Goal: Task Accomplishment & Management: Manage account settings

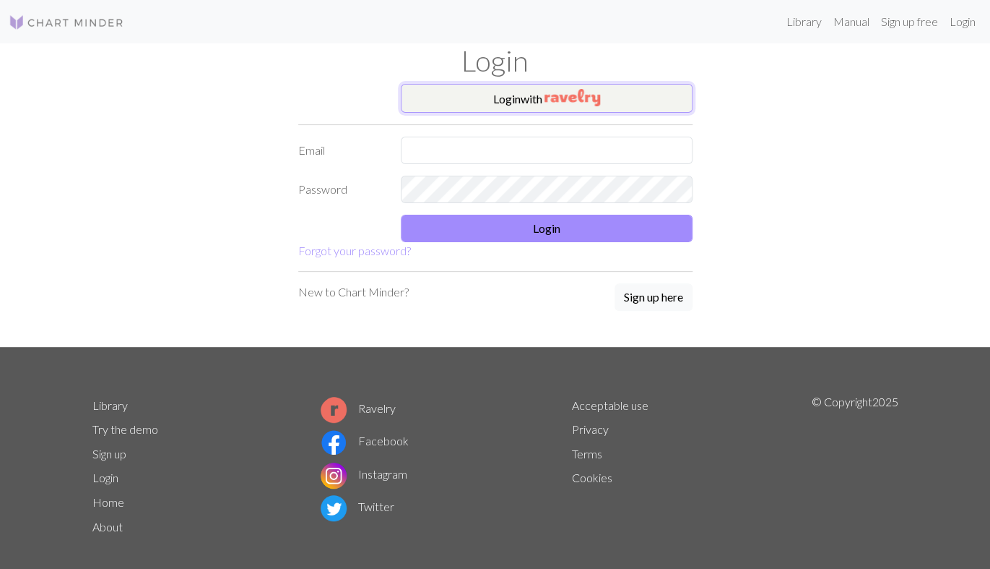
click at [525, 92] on button "Login with" at bounding box center [547, 98] width 292 height 29
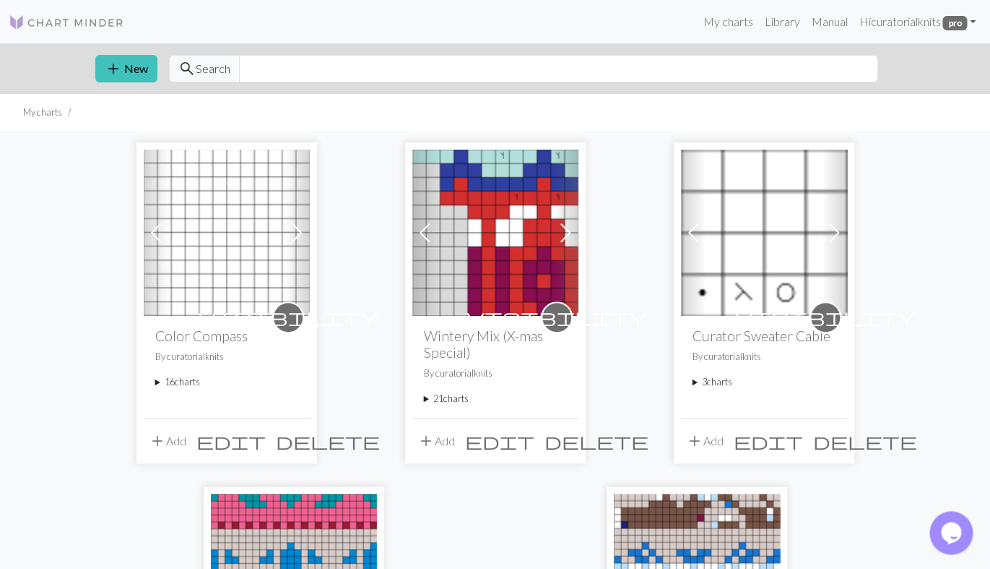
click at [186, 384] on summary "16 charts" at bounding box center [226, 382] width 143 height 14
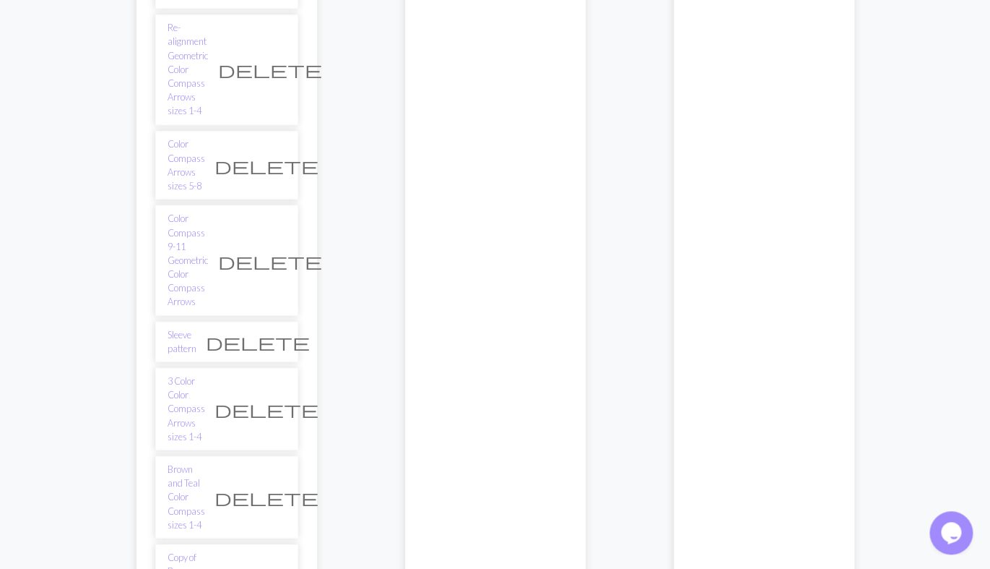
scroll to position [842, 0]
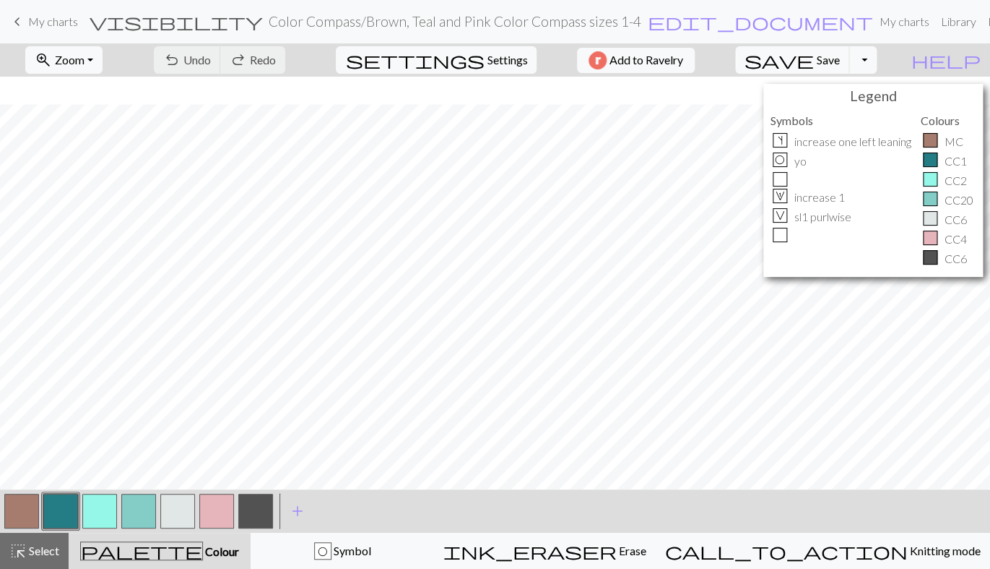
scroll to position [447, 0]
click at [27, 501] on button "button" at bounding box center [21, 510] width 35 height 35
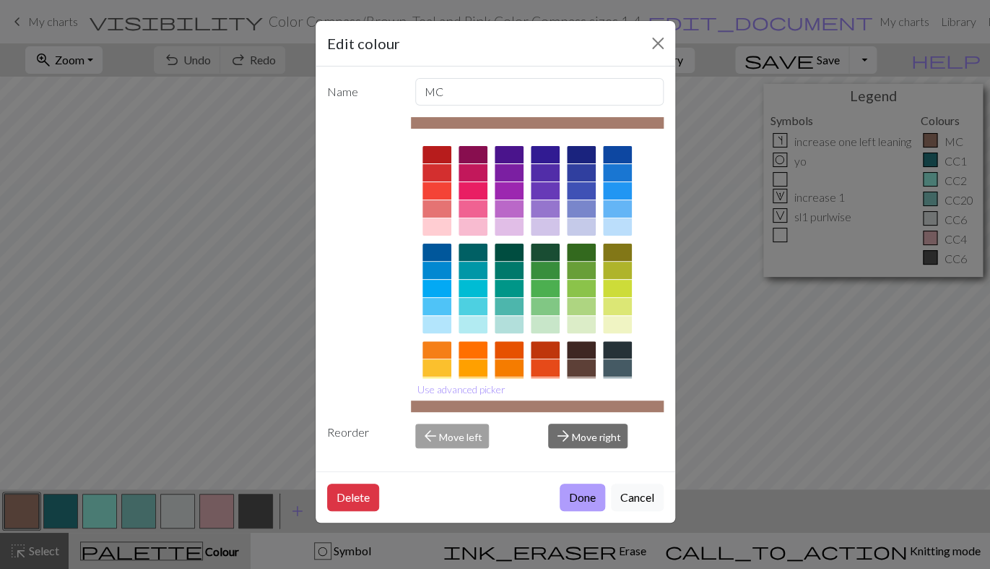
click at [571, 505] on button "Done" at bounding box center [583, 496] width 46 height 27
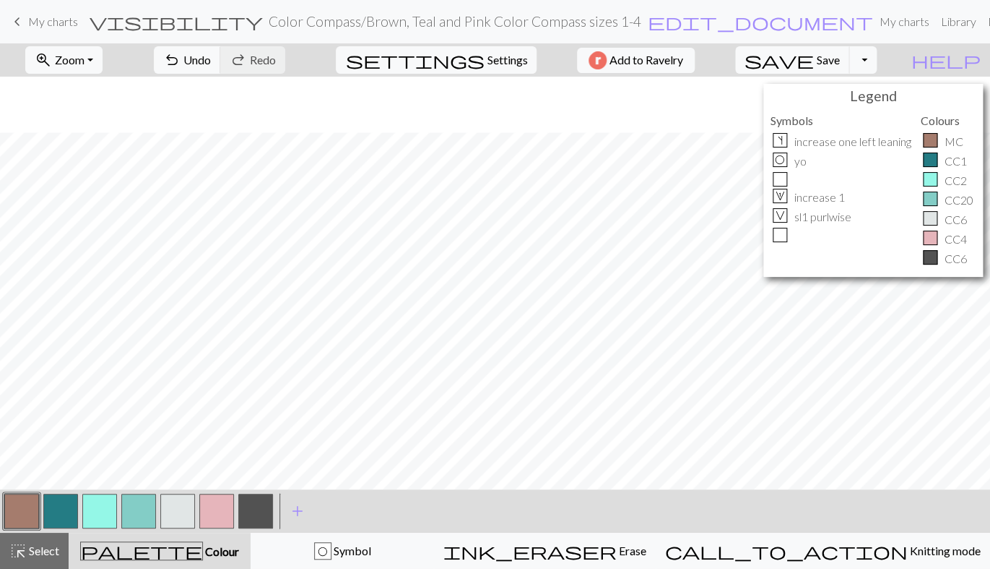
scroll to position [0, 0]
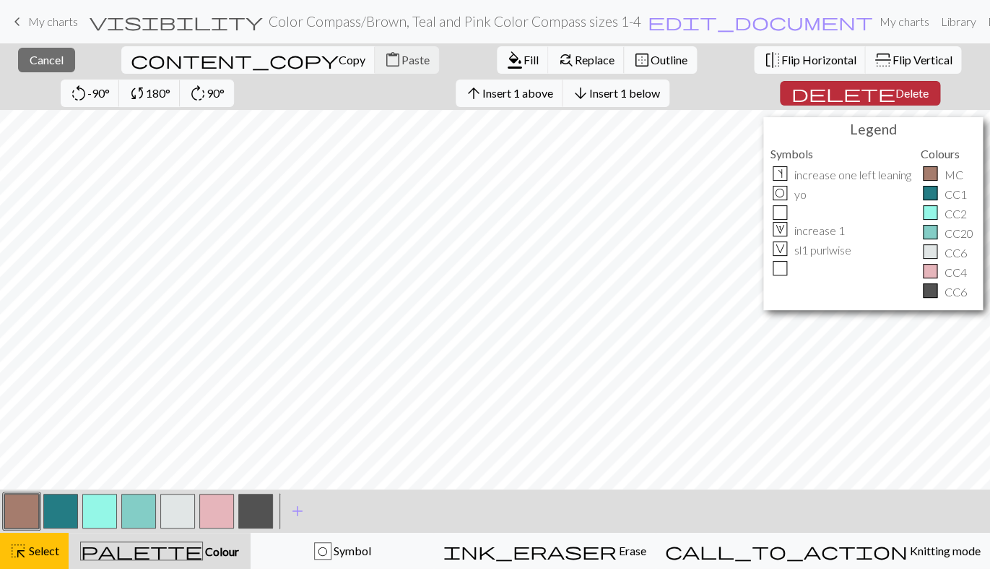
click at [896, 94] on span "Delete" at bounding box center [912, 93] width 33 height 14
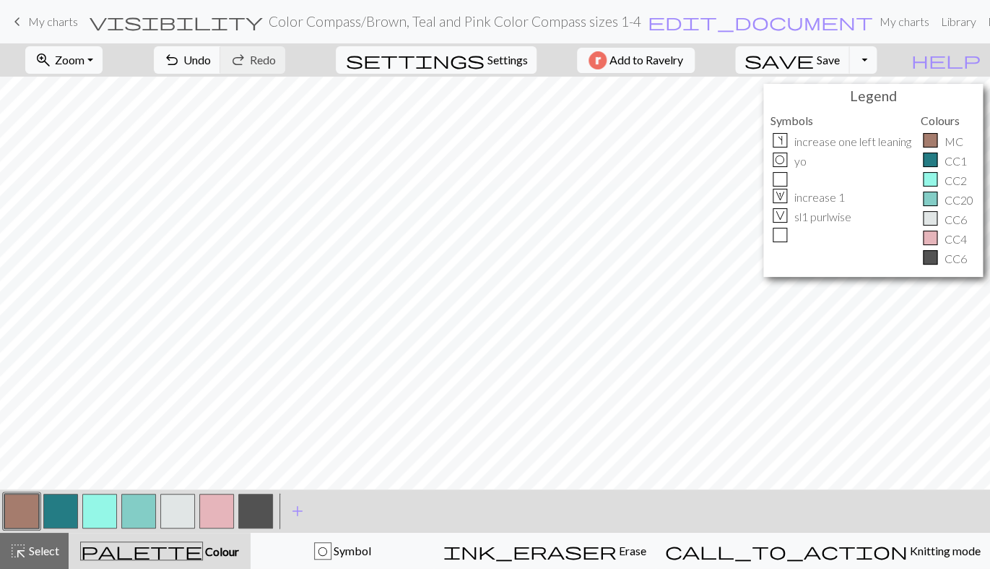
click at [63, 501] on button "button" at bounding box center [60, 510] width 35 height 35
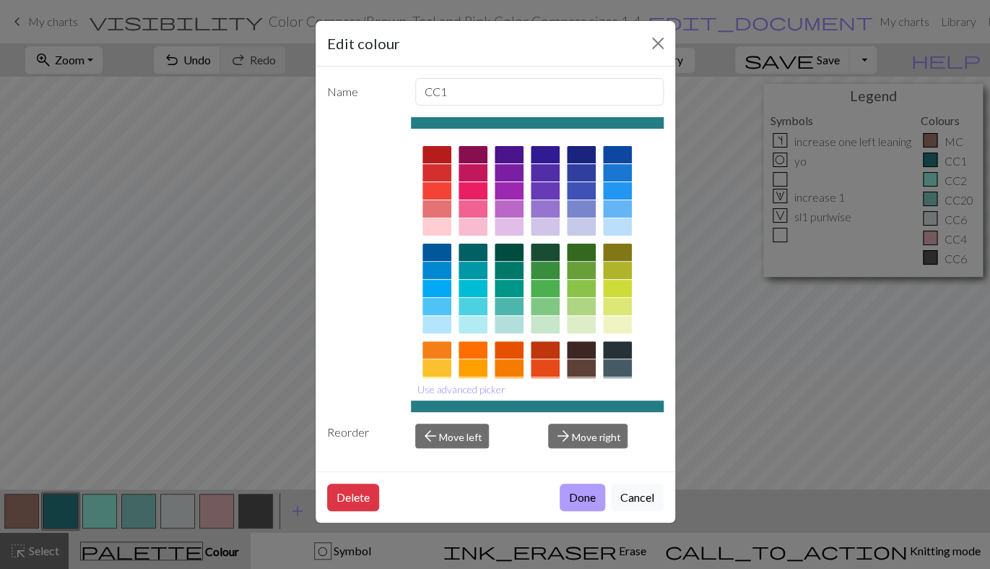
click at [569, 499] on button "Done" at bounding box center [583, 496] width 46 height 27
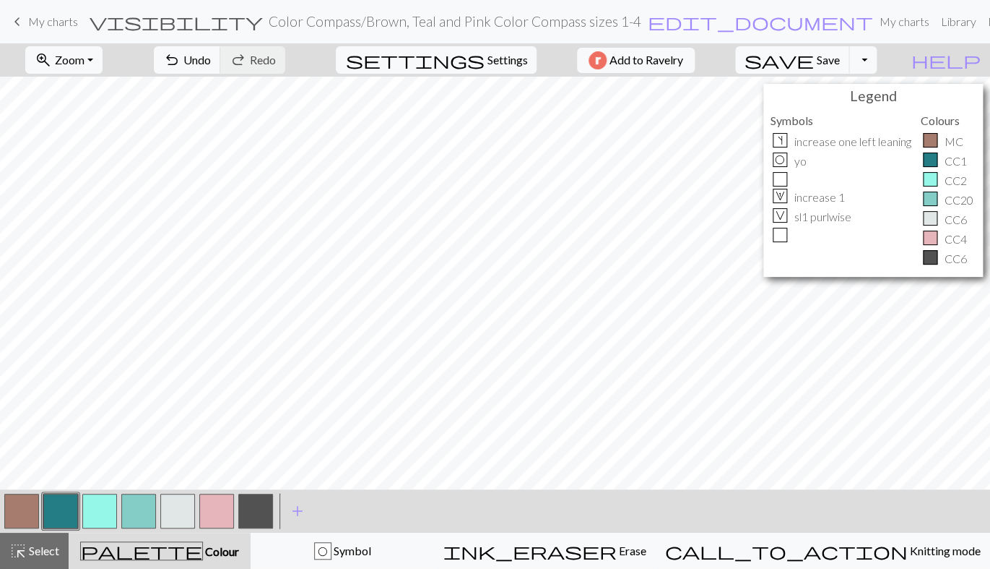
click at [215, 506] on button "button" at bounding box center [216, 510] width 35 height 35
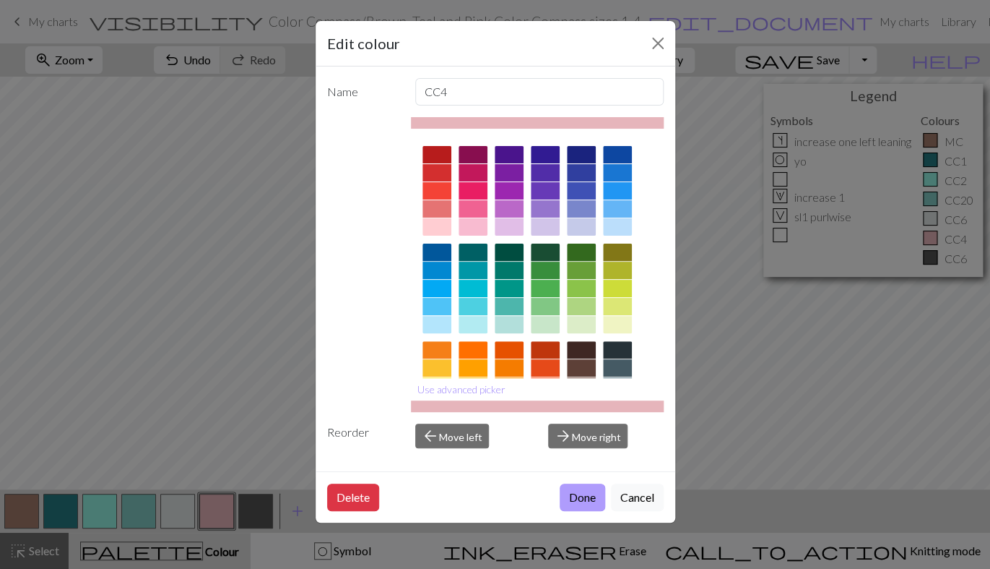
click at [577, 498] on button "Done" at bounding box center [583, 496] width 46 height 27
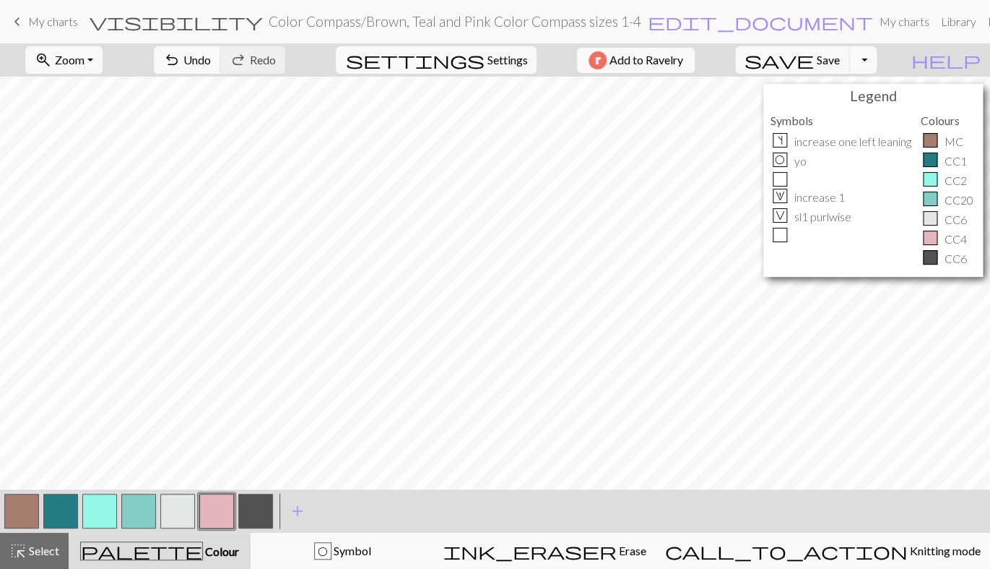
click at [104, 504] on button "button" at bounding box center [99, 510] width 35 height 35
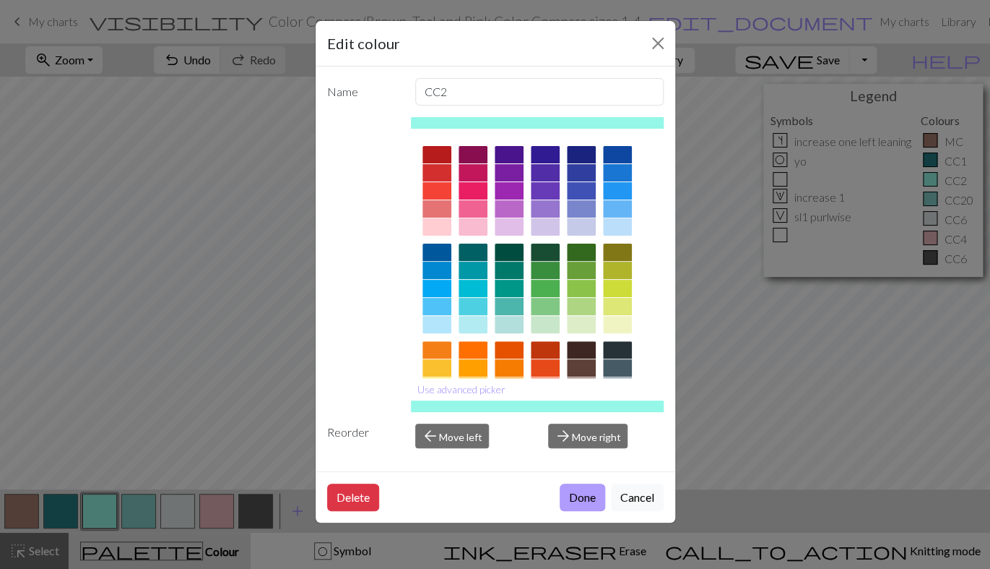
click at [585, 508] on button "Done" at bounding box center [583, 496] width 46 height 27
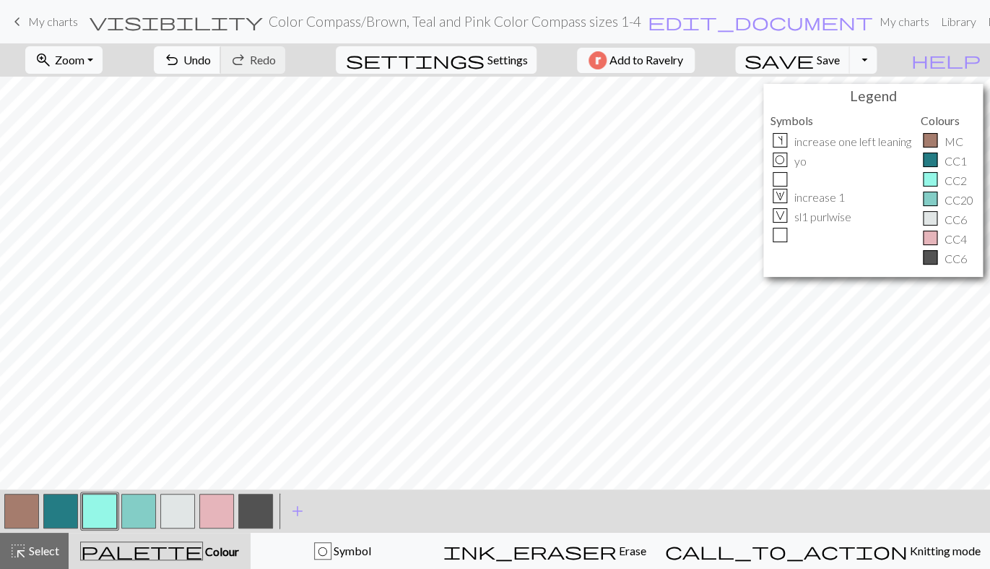
click at [211, 63] on span "Undo" at bounding box center [196, 60] width 27 height 14
click at [59, 506] on button "button" at bounding box center [60, 510] width 35 height 35
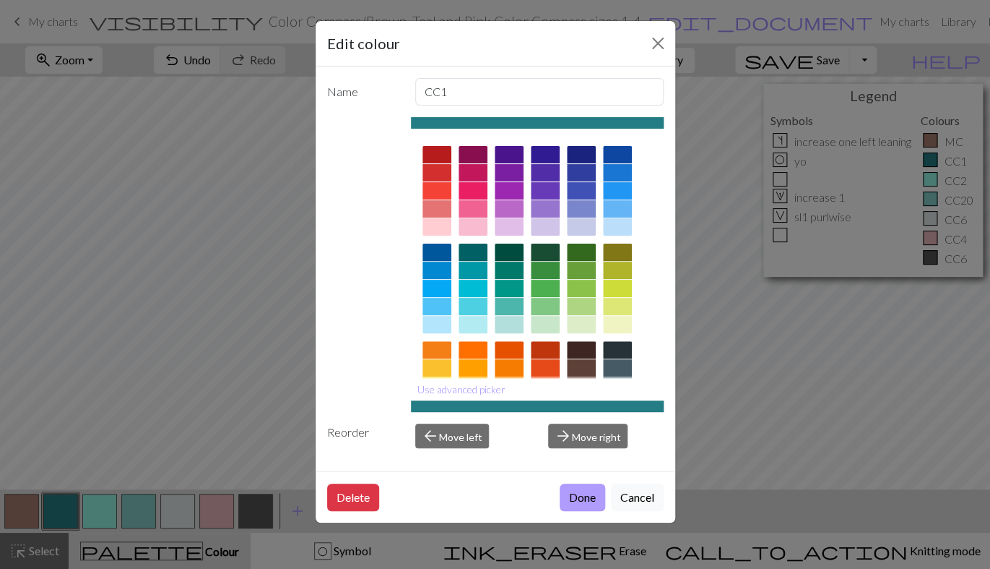
click at [569, 496] on button "Done" at bounding box center [583, 496] width 46 height 27
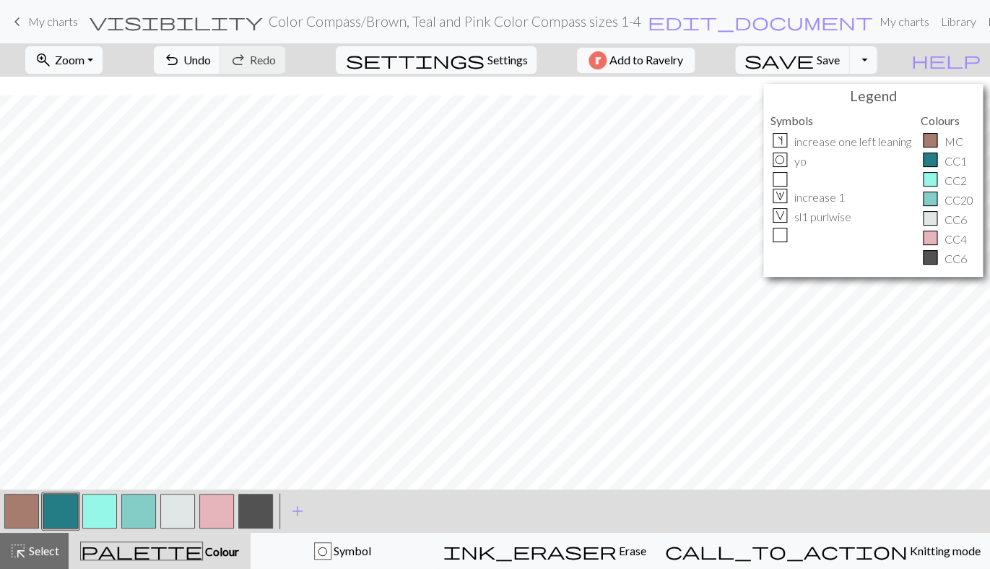
scroll to position [115, 0]
click at [225, 513] on button "button" at bounding box center [216, 510] width 35 height 35
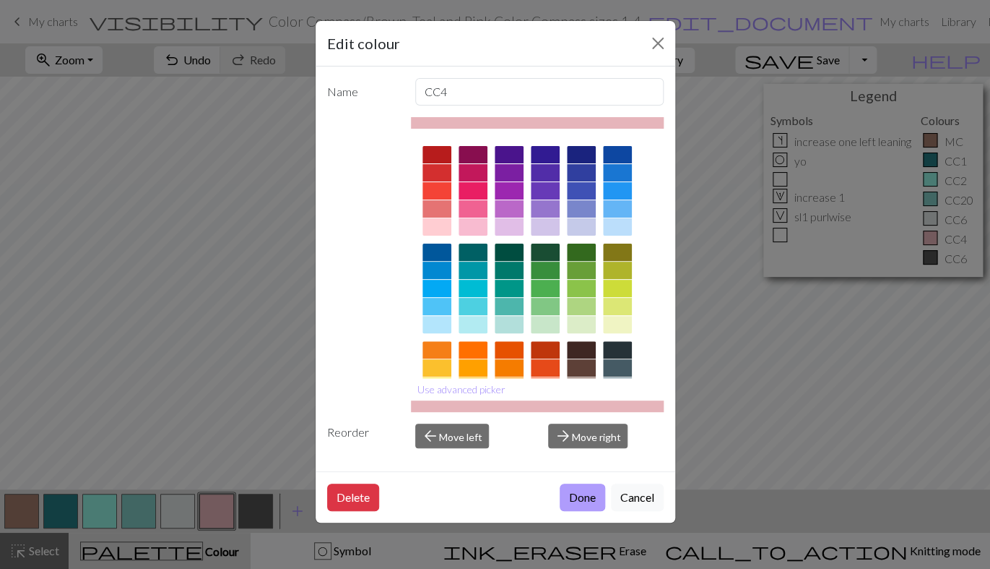
click at [587, 500] on button "Done" at bounding box center [583, 496] width 46 height 27
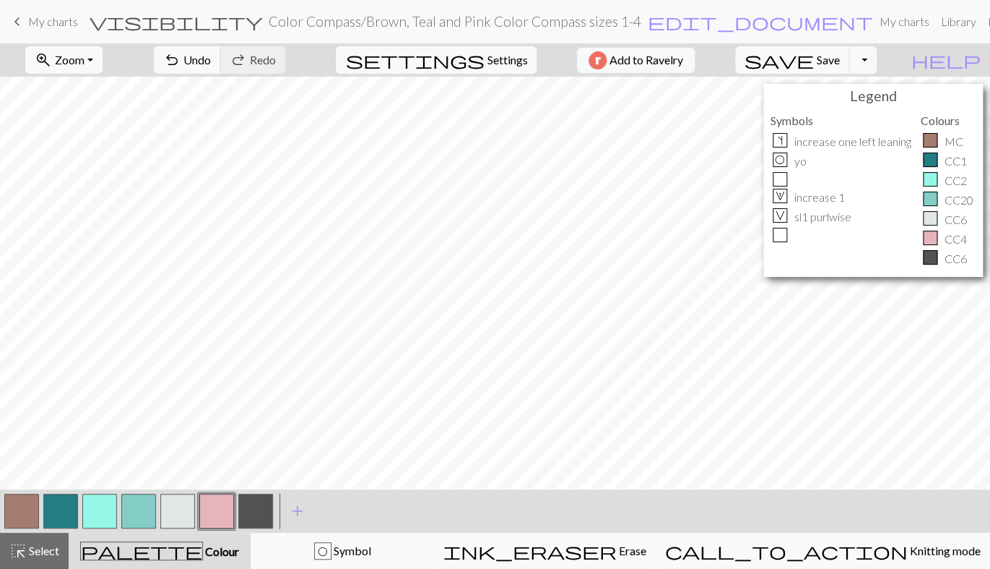
click at [54, 509] on button "button" at bounding box center [60, 510] width 35 height 35
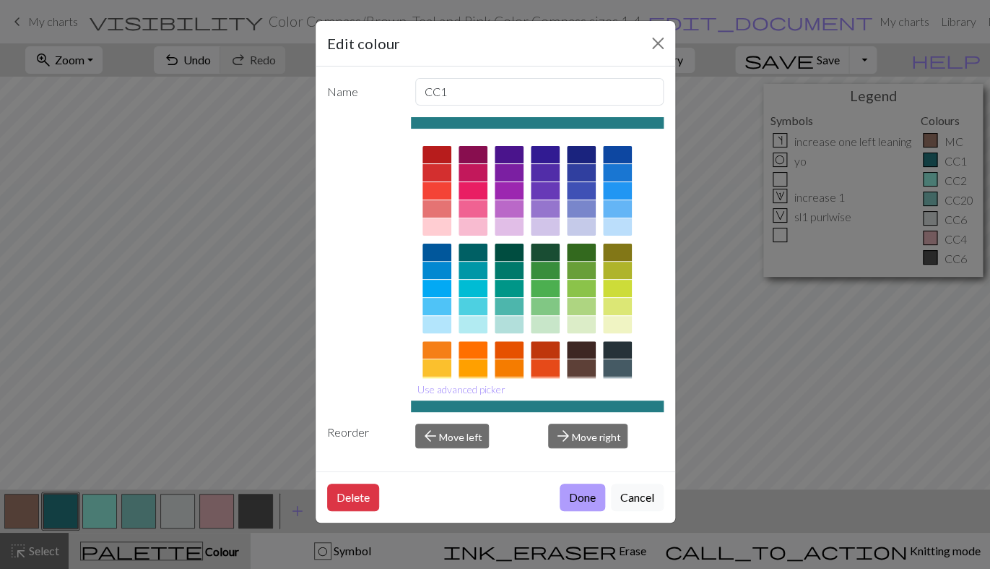
click at [573, 493] on button "Done" at bounding box center [583, 496] width 46 height 27
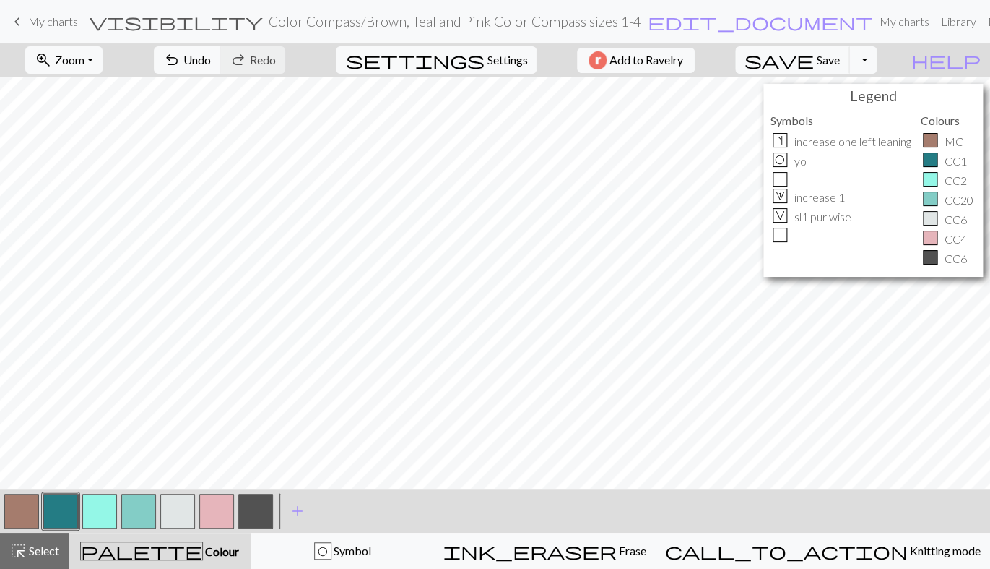
click at [217, 511] on button "button" at bounding box center [216, 510] width 35 height 35
click at [212, 516] on button "button" at bounding box center [216, 510] width 35 height 35
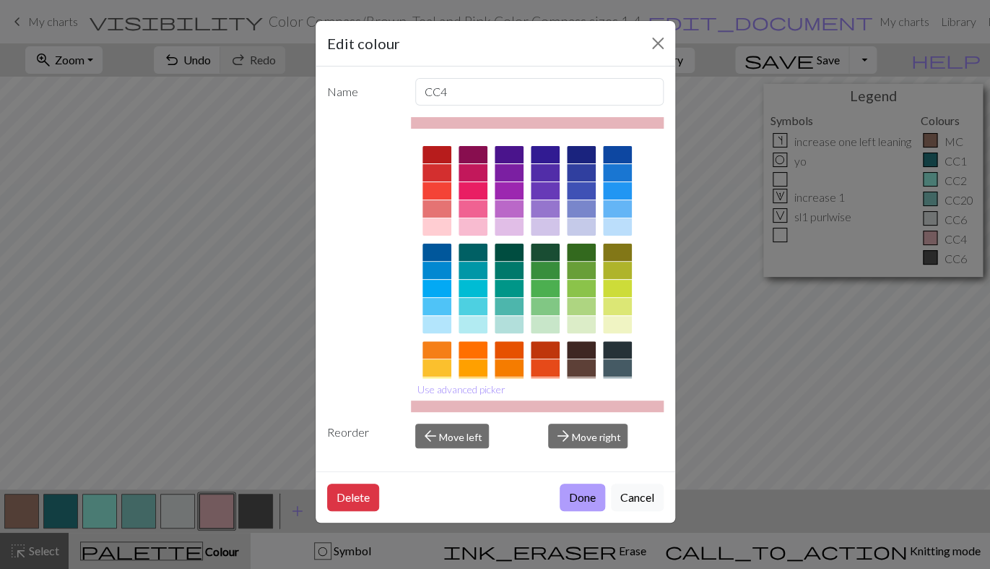
click at [587, 501] on button "Done" at bounding box center [583, 496] width 46 height 27
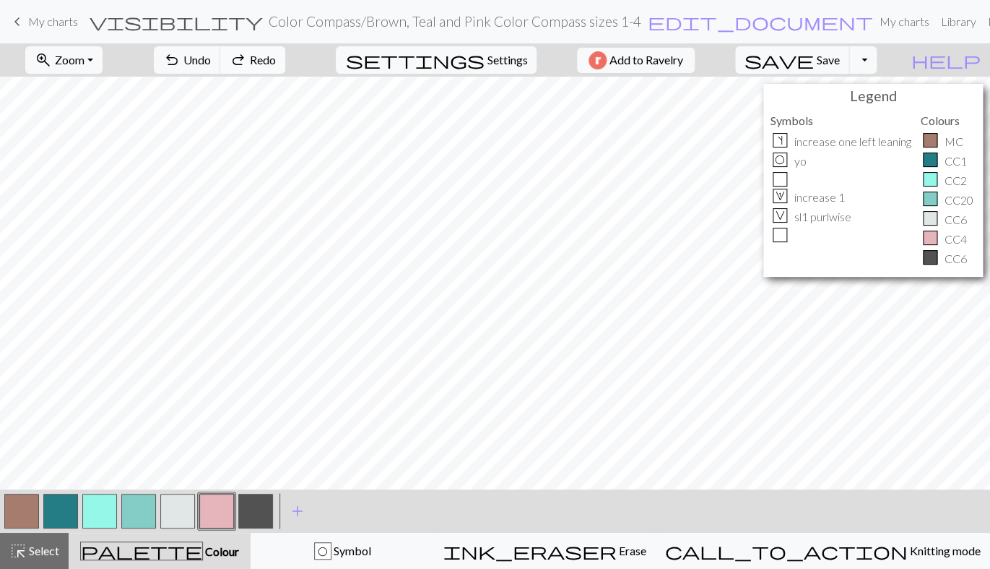
click at [276, 55] on span "Redo" at bounding box center [263, 60] width 26 height 14
click at [217, 495] on button "button" at bounding box center [216, 510] width 35 height 35
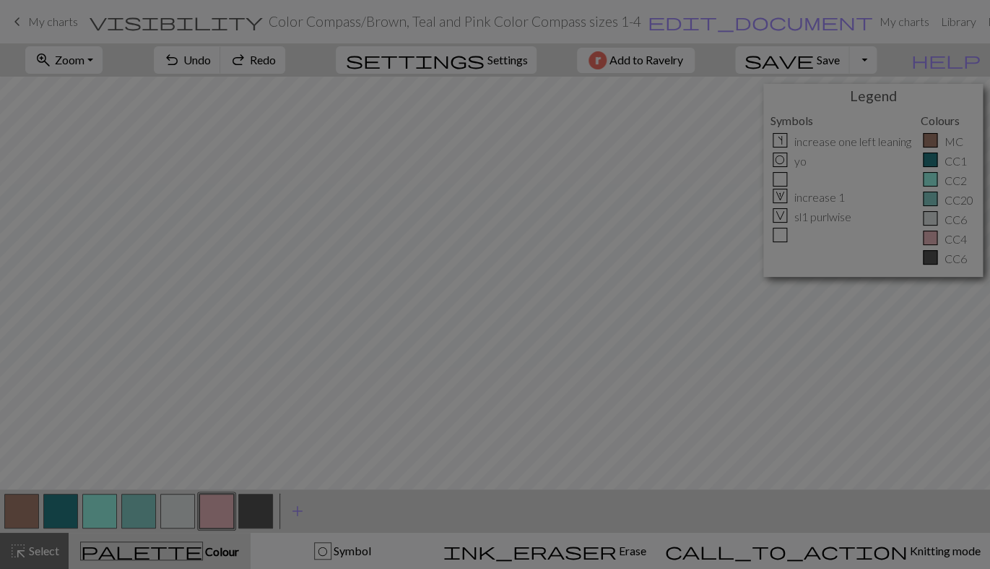
click at [217, 495] on div "Edit colour Name CC4 Use advanced picker Reorder arrow_back Move left arrow_for…" at bounding box center [495, 284] width 990 height 569
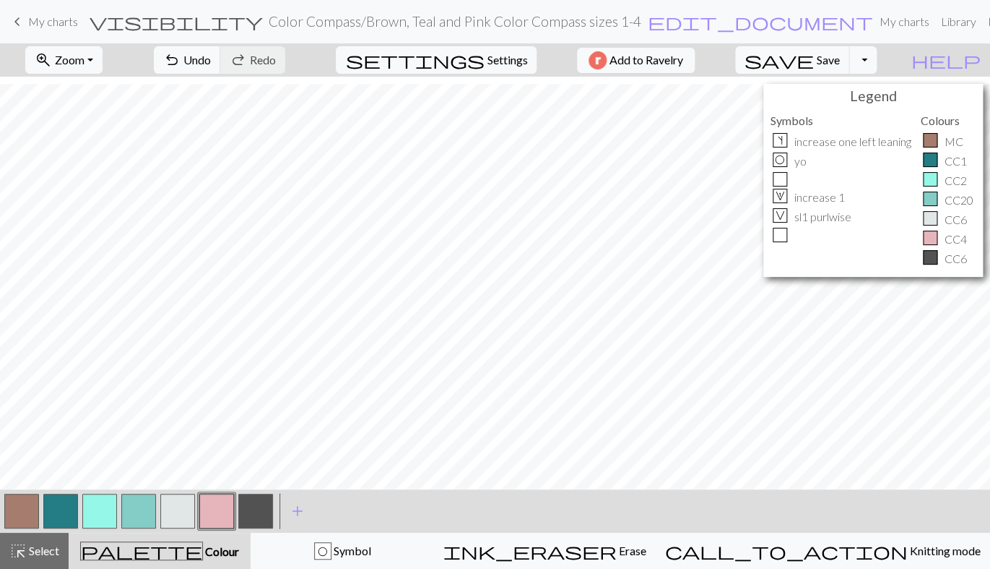
scroll to position [433, 0]
click at [840, 64] on span "Save" at bounding box center [828, 60] width 23 height 14
click at [58, 514] on button "button" at bounding box center [60, 510] width 35 height 35
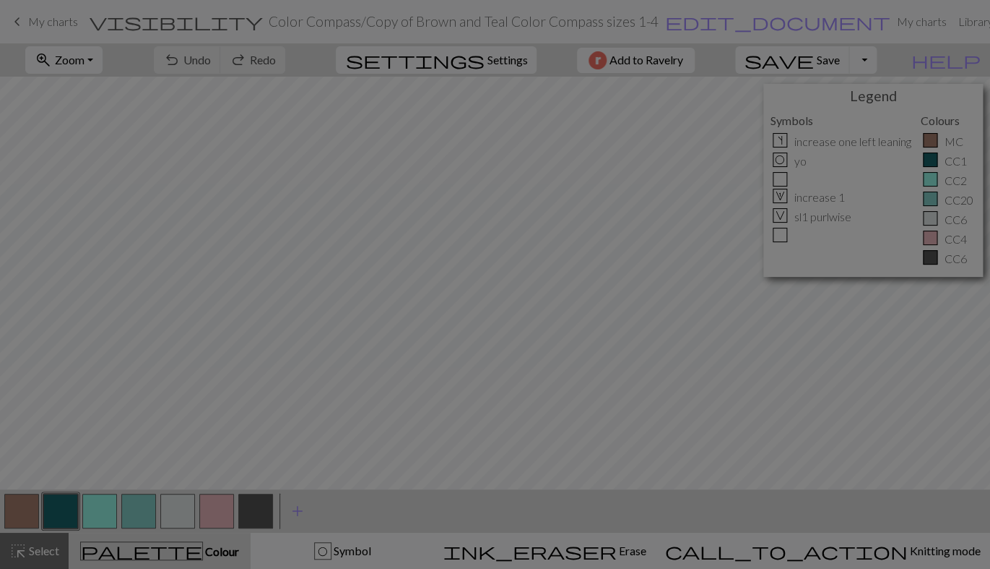
click at [58, 514] on div "Edit colour Name CC1 Use advanced picker Reorder arrow_back Move left arrow_for…" at bounding box center [495, 284] width 990 height 569
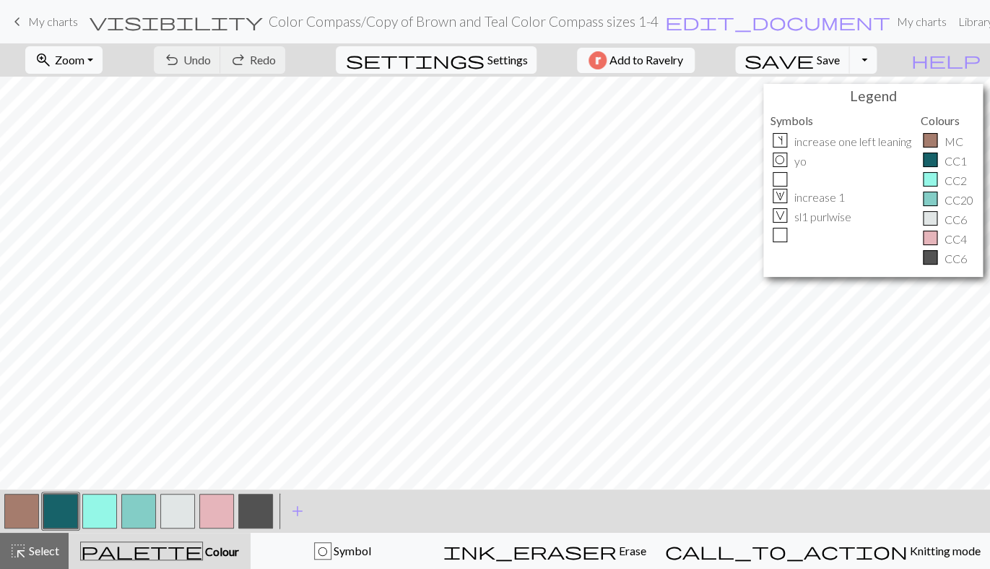
scroll to position [0, 0]
click at [55, 510] on button "button" at bounding box center [60, 510] width 35 height 35
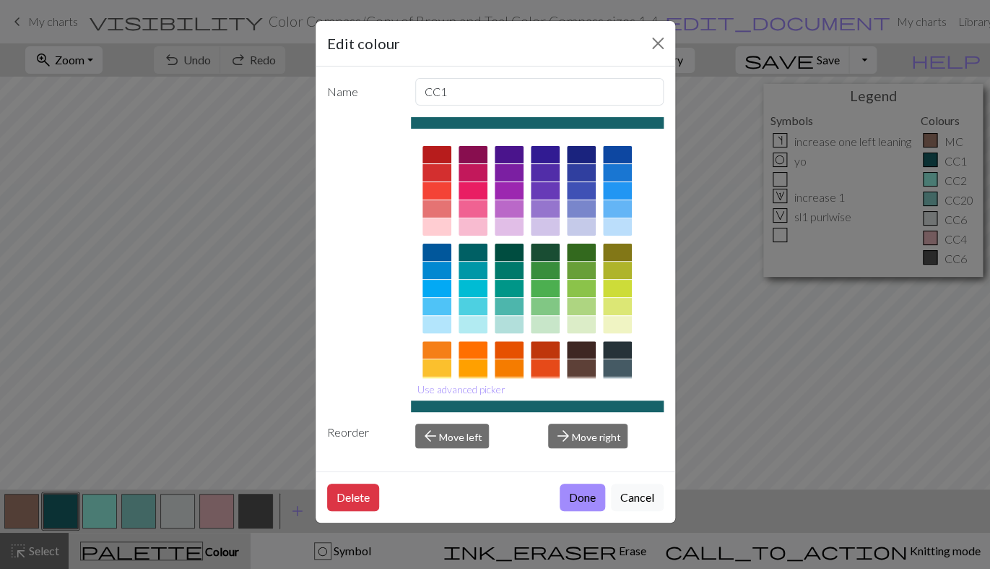
click at [55, 510] on div "Edit colour Name CC1 Use advanced picker Reorder arrow_back Move left arrow_for…" at bounding box center [495, 284] width 990 height 569
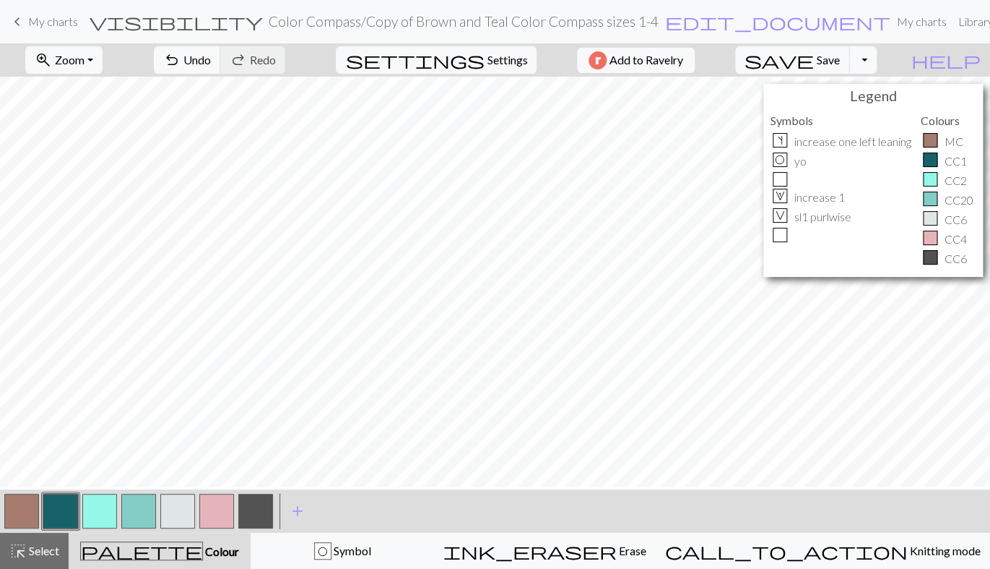
scroll to position [447, 0]
click at [20, 509] on button "button" at bounding box center [21, 510] width 35 height 35
click at [139, 510] on button "button" at bounding box center [138, 510] width 35 height 35
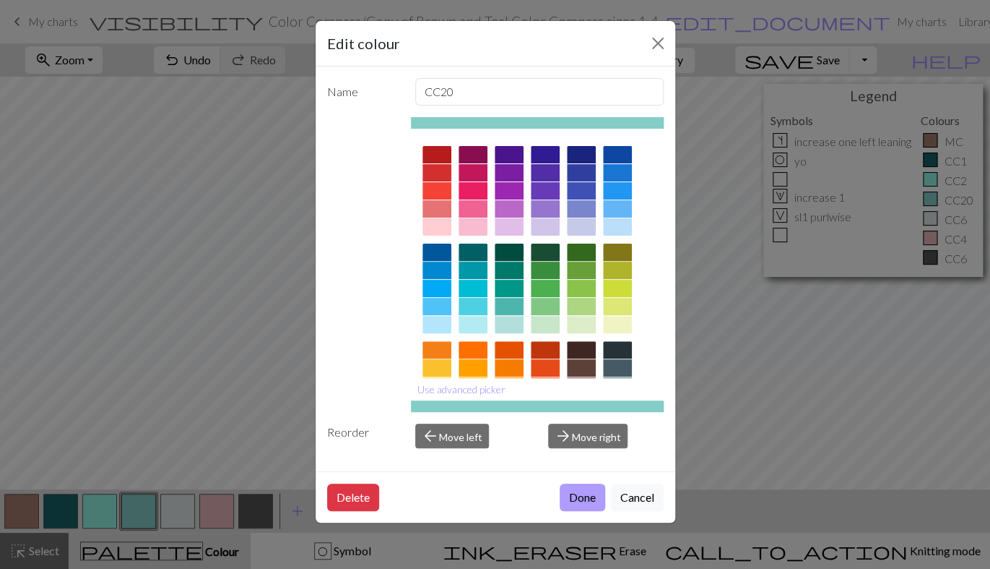
click at [593, 501] on button "Done" at bounding box center [583, 496] width 46 height 27
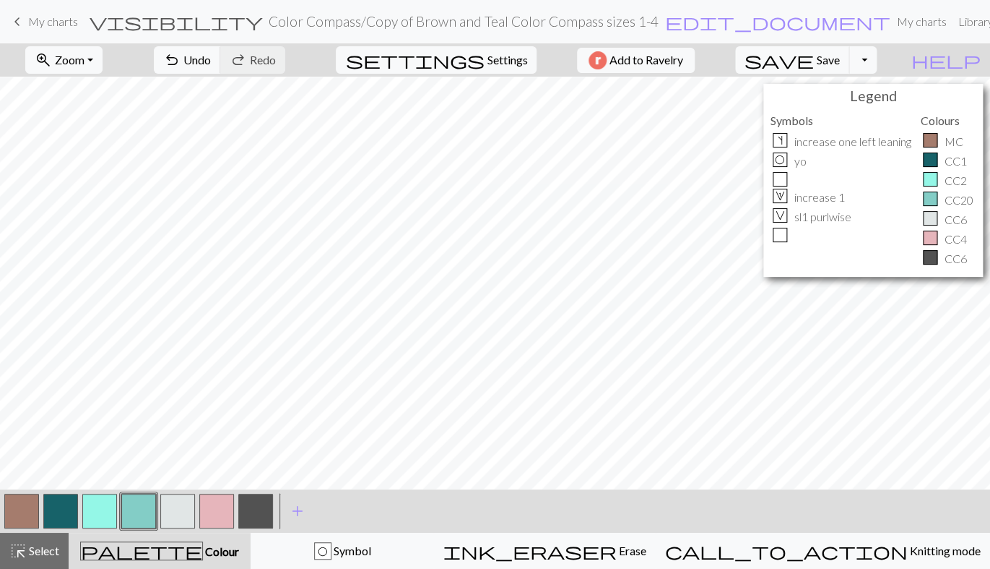
click at [104, 504] on button "button" at bounding box center [99, 510] width 35 height 35
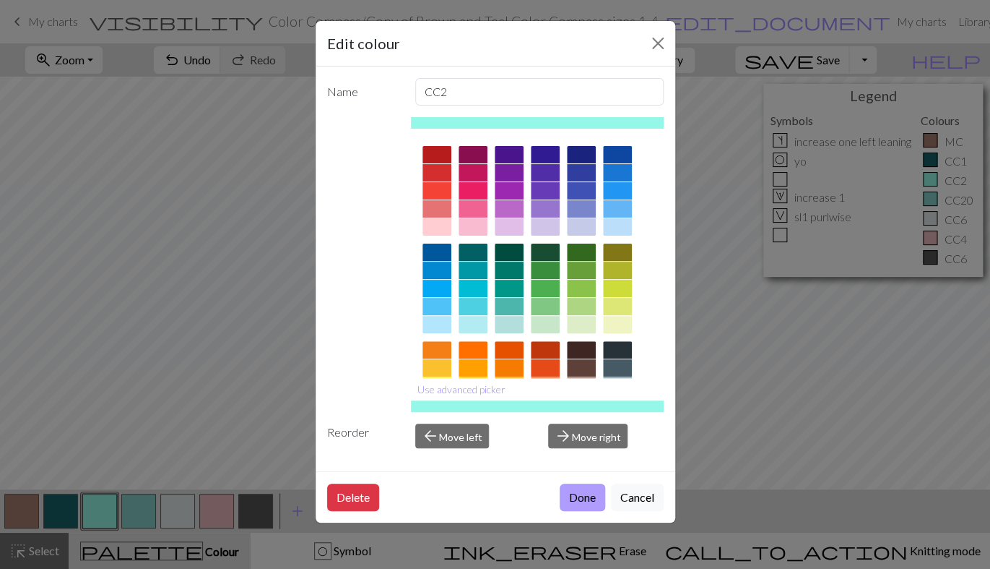
click at [571, 495] on button "Done" at bounding box center [583, 496] width 46 height 27
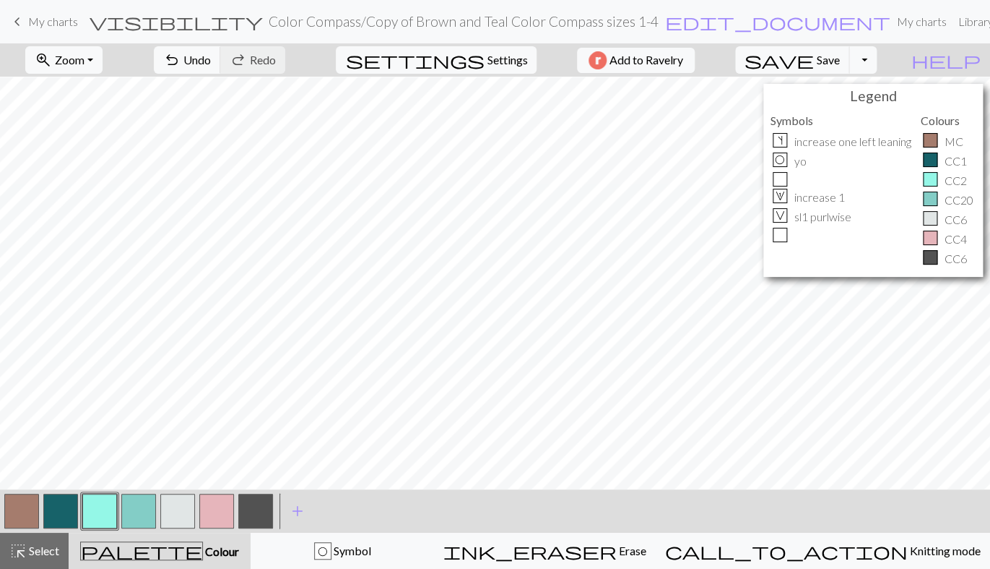
click at [15, 516] on button "button" at bounding box center [21, 510] width 35 height 35
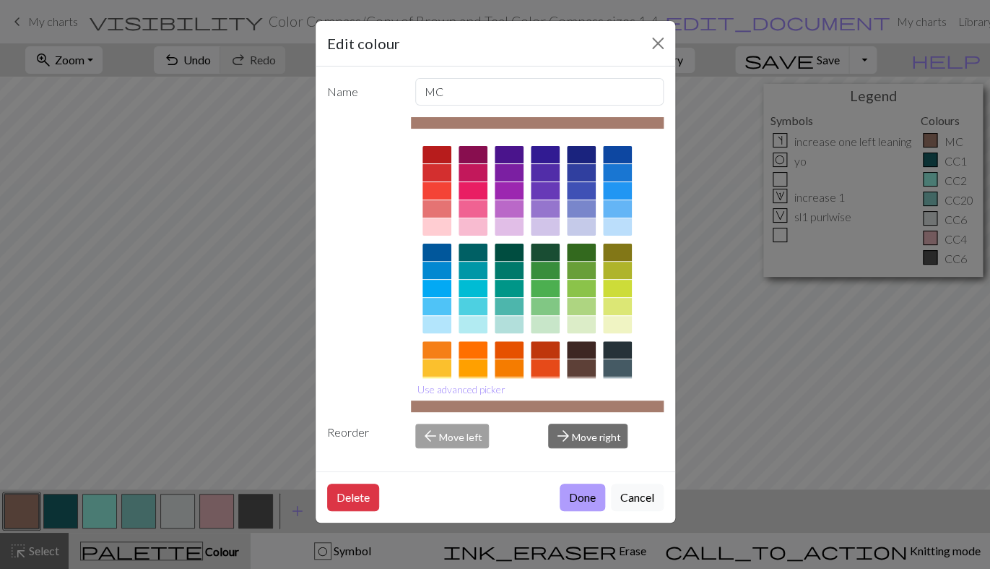
click at [574, 488] on button "Done" at bounding box center [583, 496] width 46 height 27
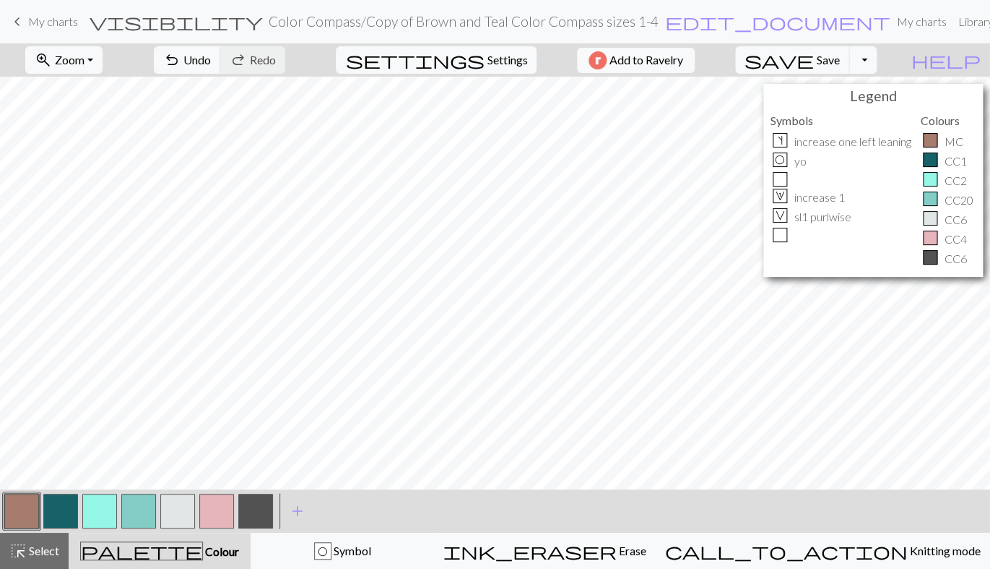
scroll to position [442, 0]
click at [59, 508] on button "button" at bounding box center [60, 510] width 35 height 35
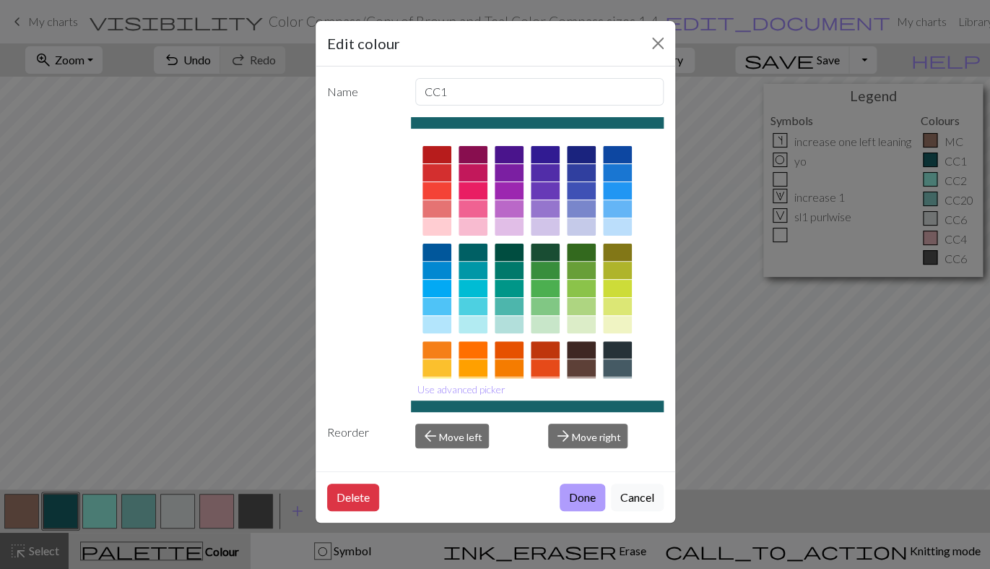
click at [582, 496] on button "Done" at bounding box center [583, 496] width 46 height 27
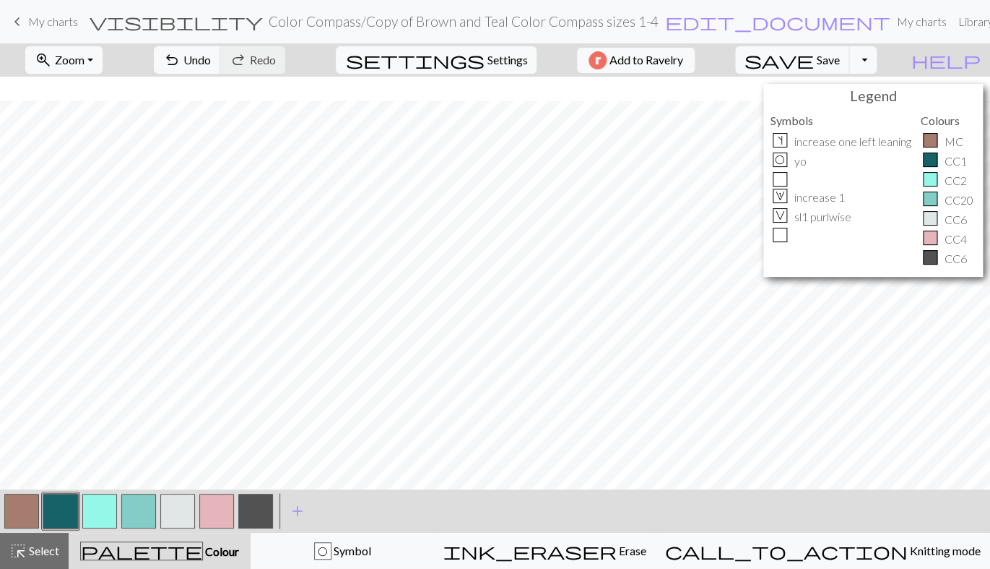
scroll to position [447, 0]
click at [19, 507] on button "button" at bounding box center [21, 510] width 35 height 35
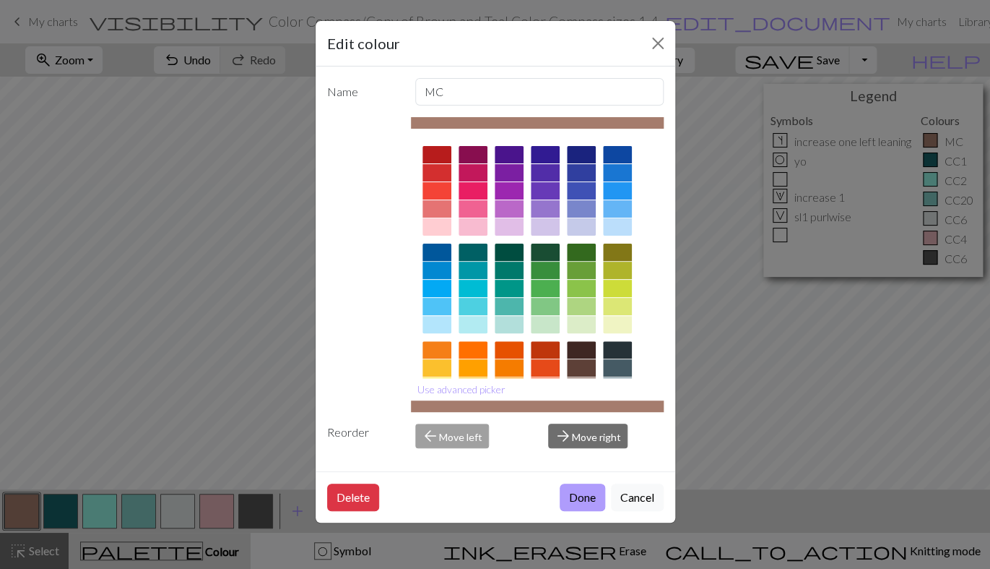
click at [571, 496] on button "Done" at bounding box center [583, 496] width 46 height 27
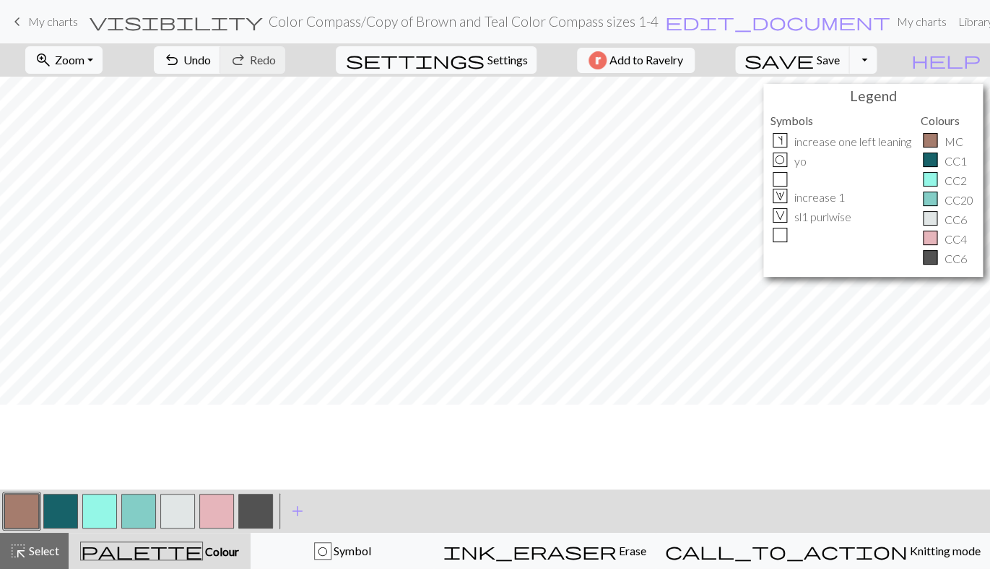
scroll to position [0, 0]
click at [20, 512] on button "button" at bounding box center [21, 510] width 35 height 35
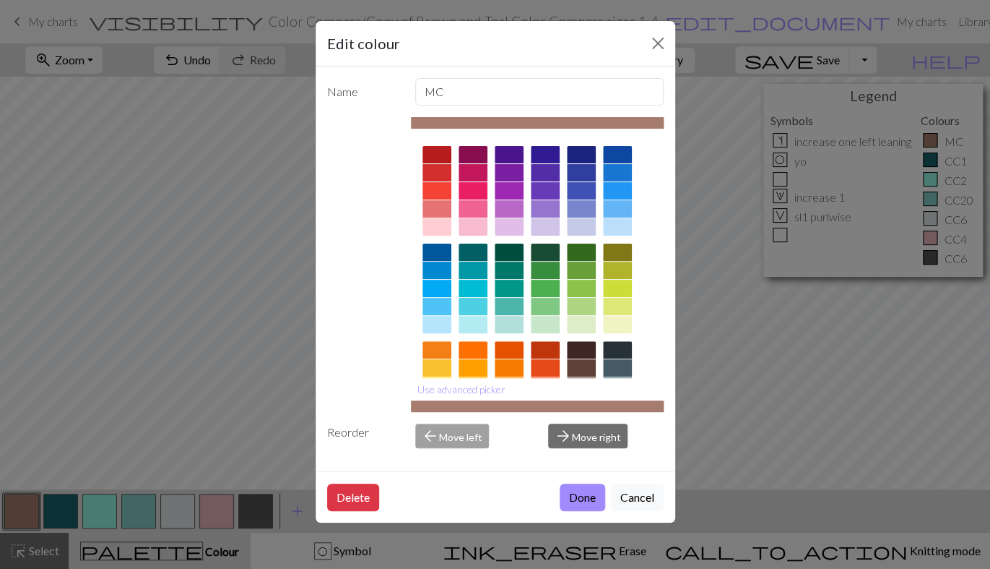
click at [20, 512] on div "Edit colour Name MC Use advanced picker Reorder arrow_back Move left arrow_forw…" at bounding box center [495, 284] width 990 height 569
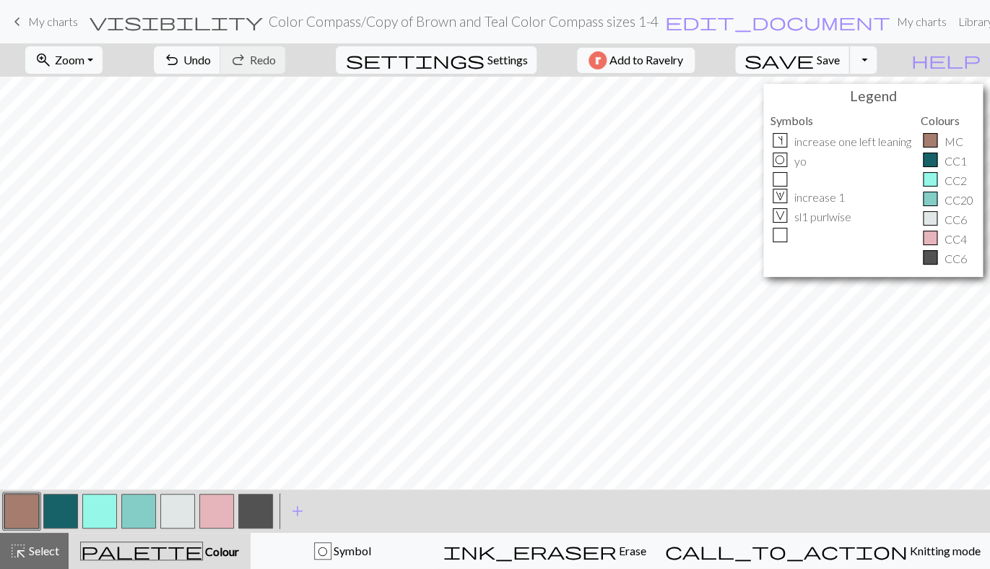
click at [840, 58] on span "Save" at bounding box center [828, 60] width 23 height 14
